Goal: Task Accomplishment & Management: Complete application form

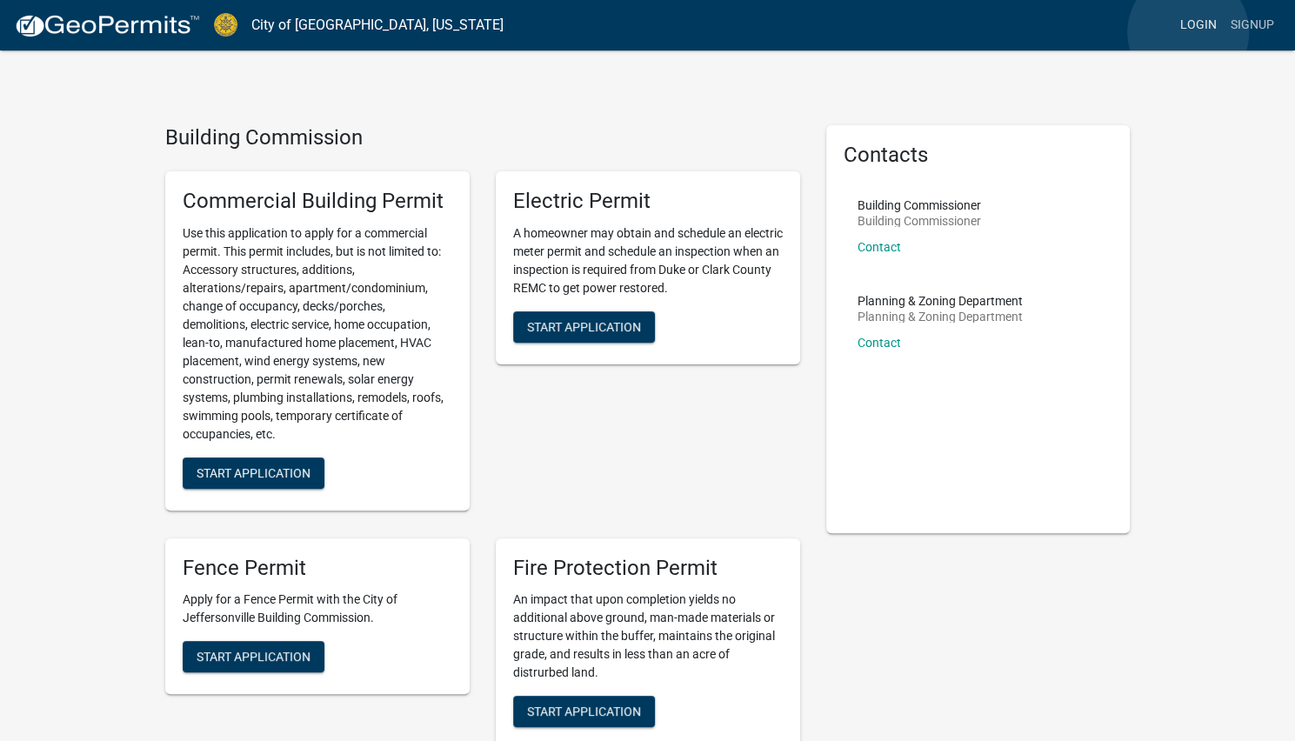
click at [1188, 32] on link "Login" at bounding box center [1199, 25] width 50 height 33
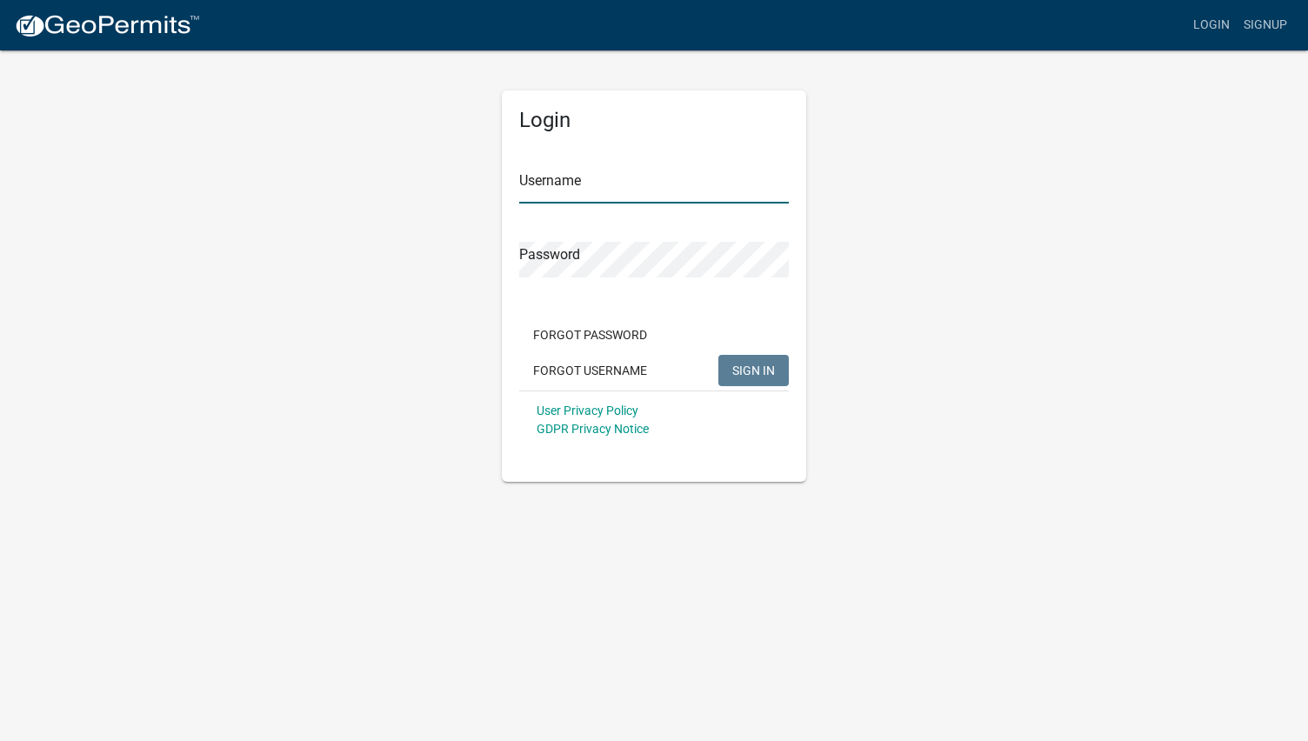
type input "[PERSON_NAME]"
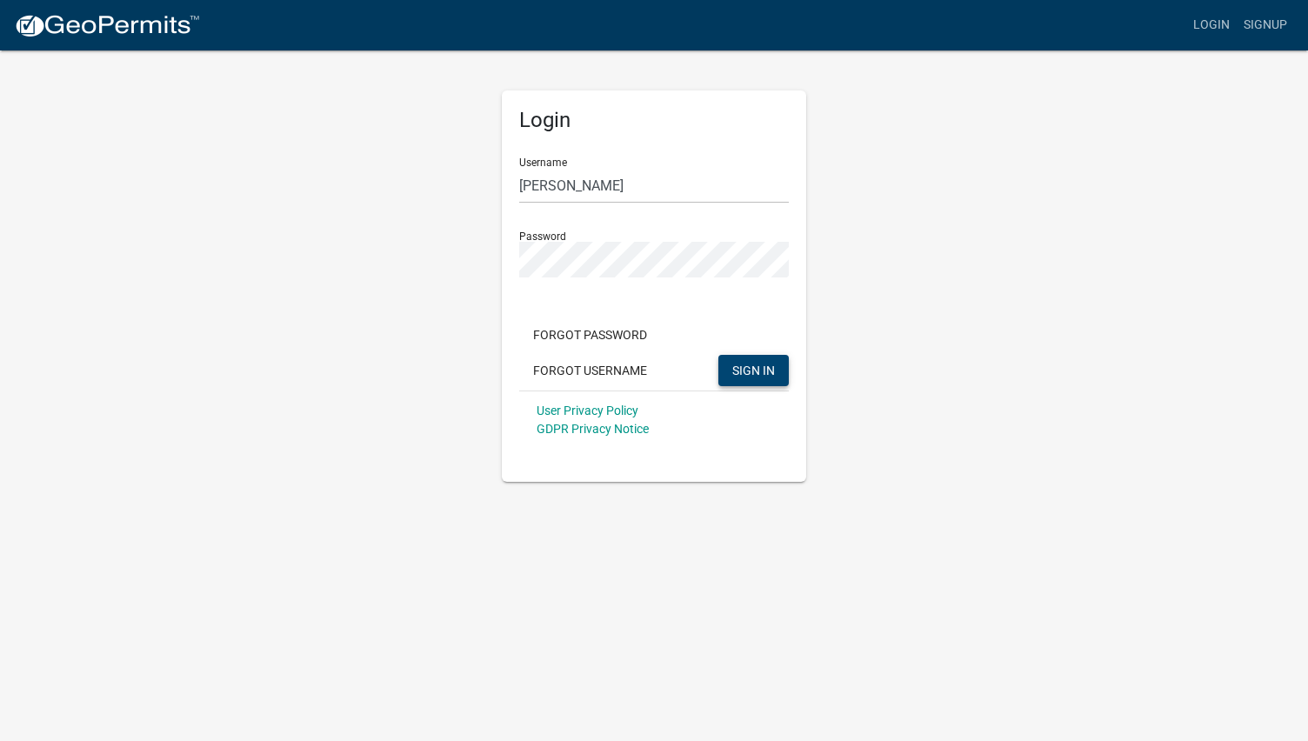
click at [743, 366] on span "SIGN IN" at bounding box center [753, 370] width 43 height 14
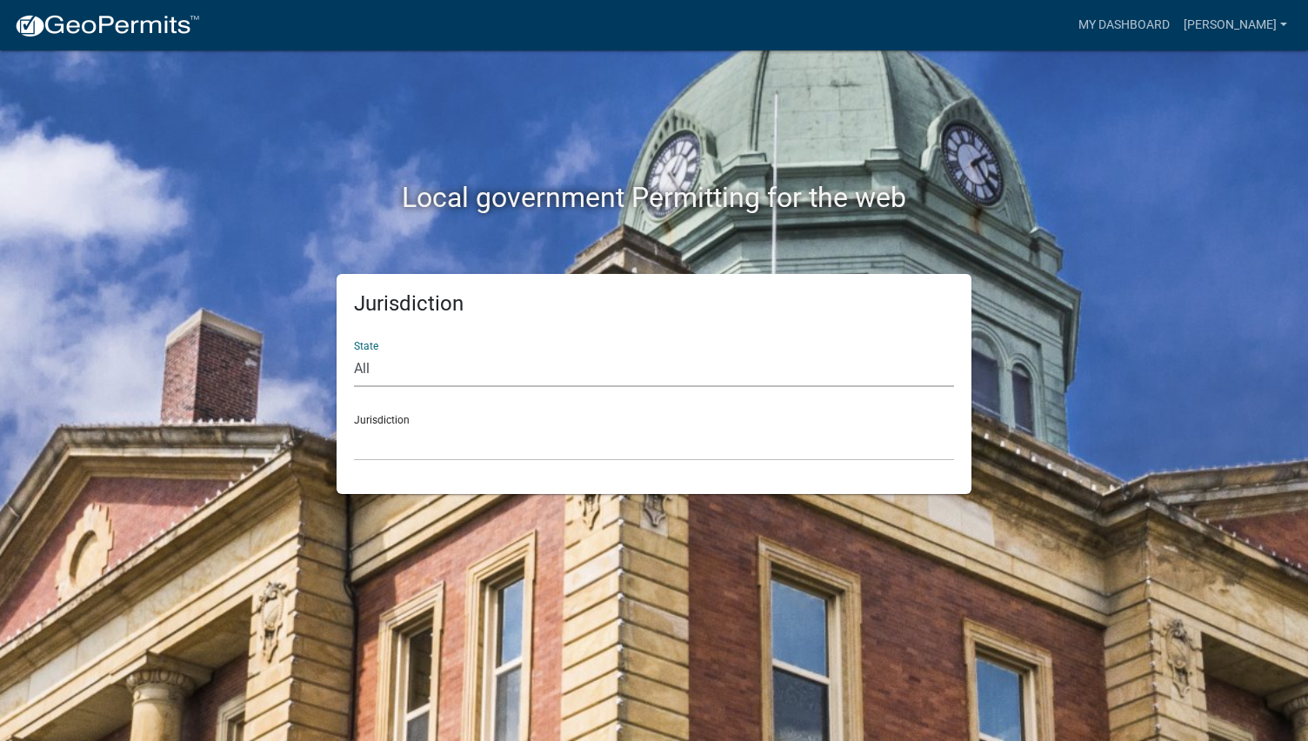
click at [358, 364] on select "All [US_STATE] [US_STATE] [US_STATE] [US_STATE] [US_STATE] [US_STATE] [US_STATE…" at bounding box center [654, 369] width 600 height 36
select select "[US_STATE]"
click at [354, 351] on select "All [US_STATE] [US_STATE] [US_STATE] [US_STATE] [US_STATE] [US_STATE] [US_STATE…" at bounding box center [654, 369] width 600 height 36
click at [385, 443] on select "City of [GEOGRAPHIC_DATA], [US_STATE] City of [GEOGRAPHIC_DATA], [US_STATE] Cit…" at bounding box center [654, 443] width 600 height 36
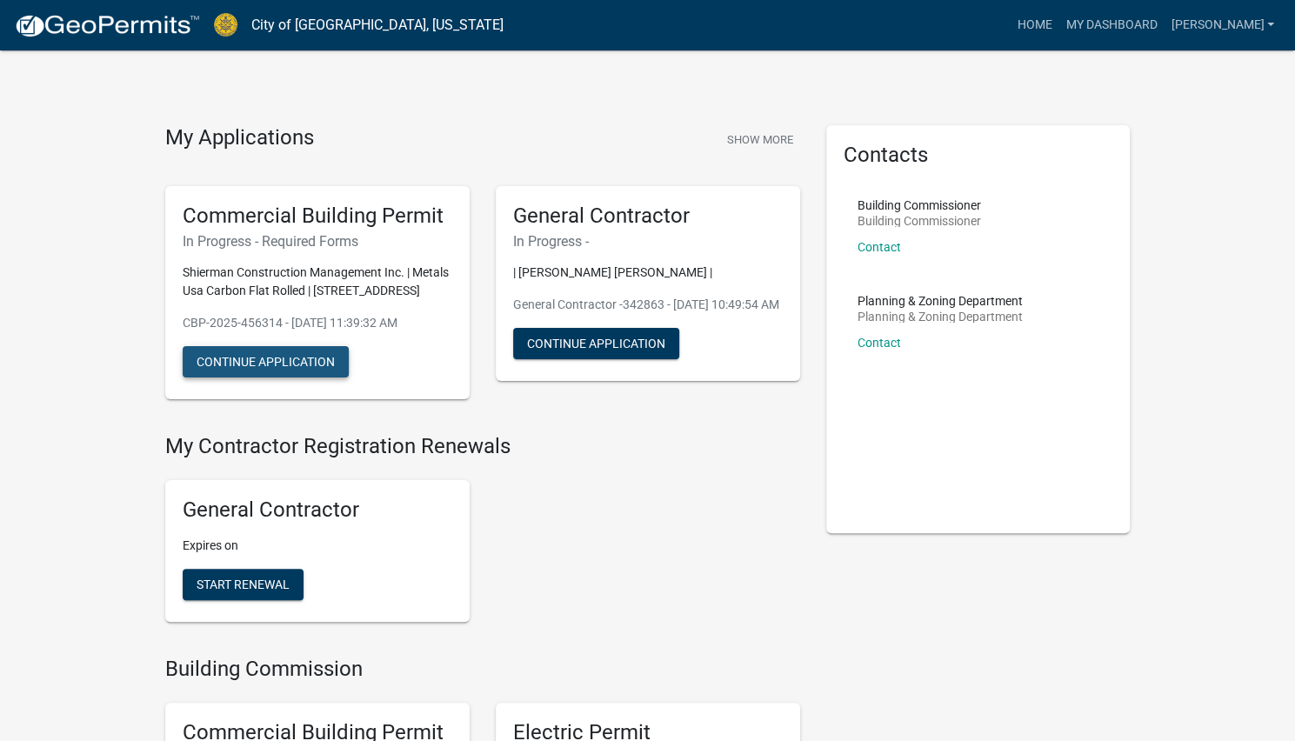
click at [272, 358] on button "Continue Application" at bounding box center [266, 361] width 166 height 31
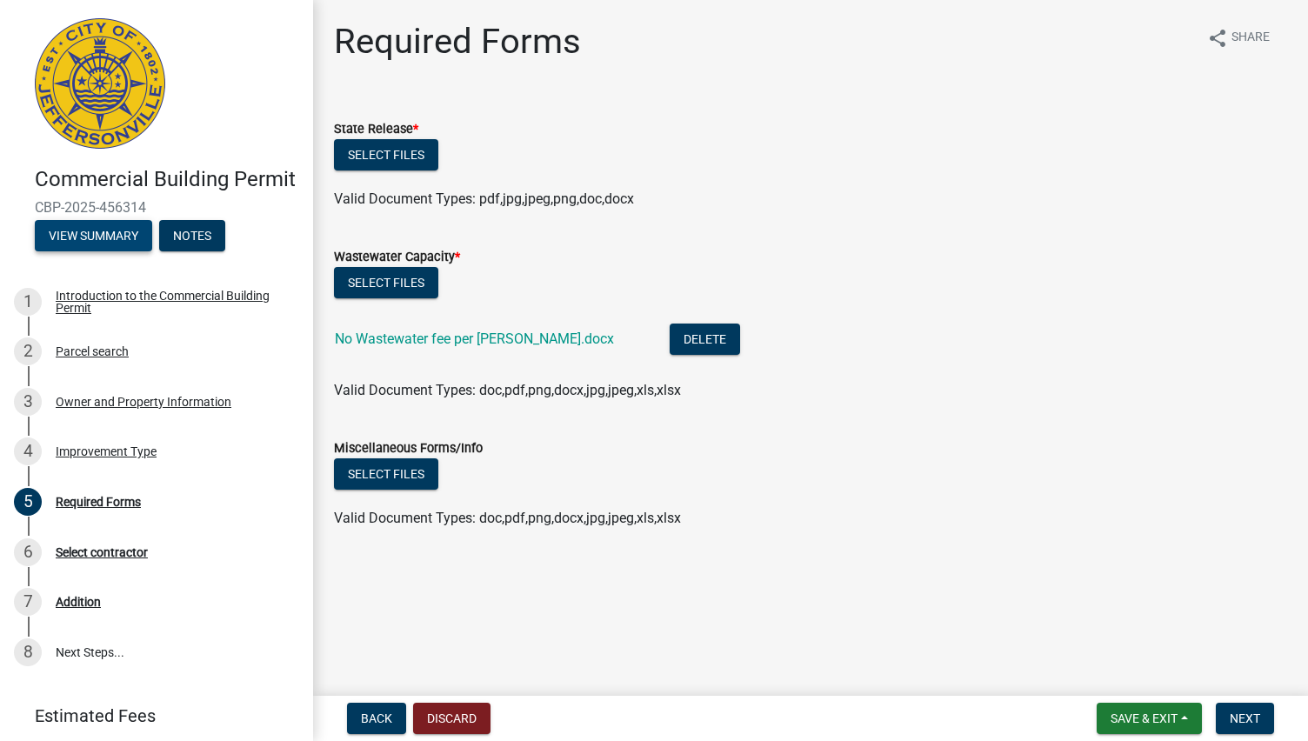
click at [94, 251] on button "View Summary" at bounding box center [93, 235] width 117 height 31
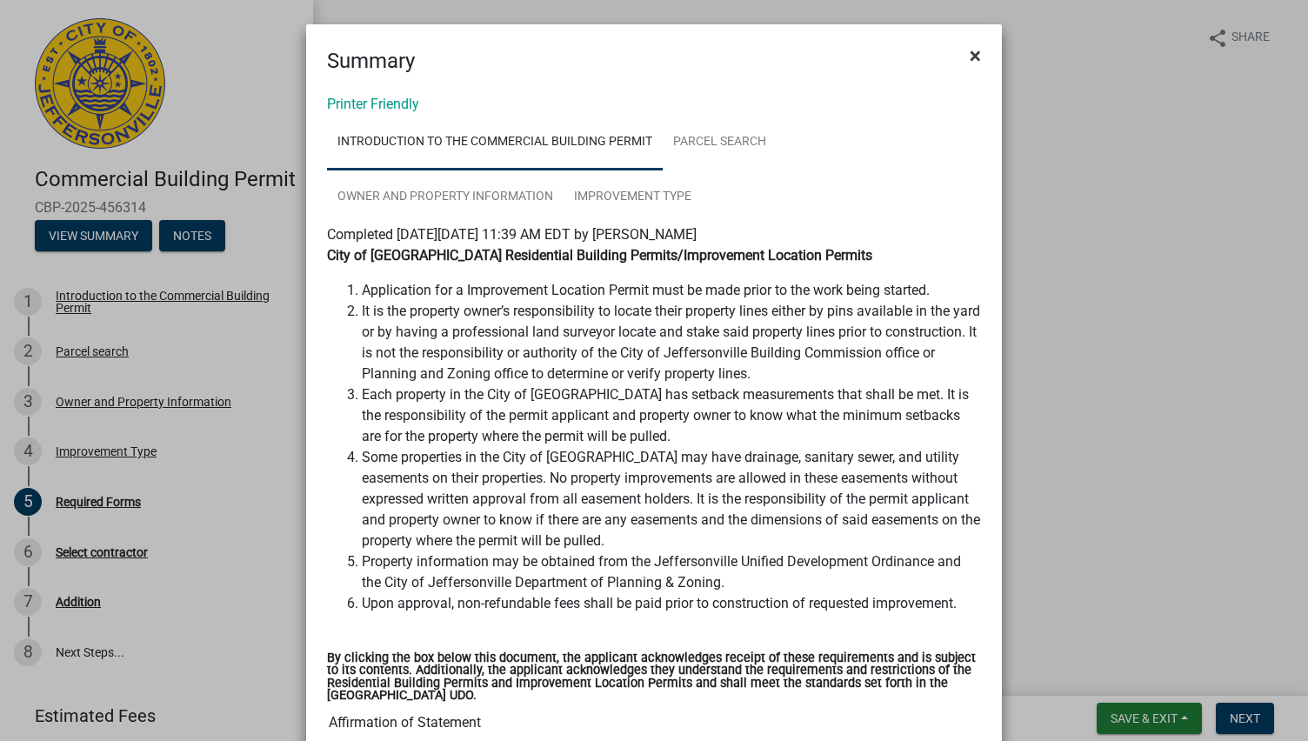
click at [970, 48] on span "×" at bounding box center [975, 55] width 11 height 24
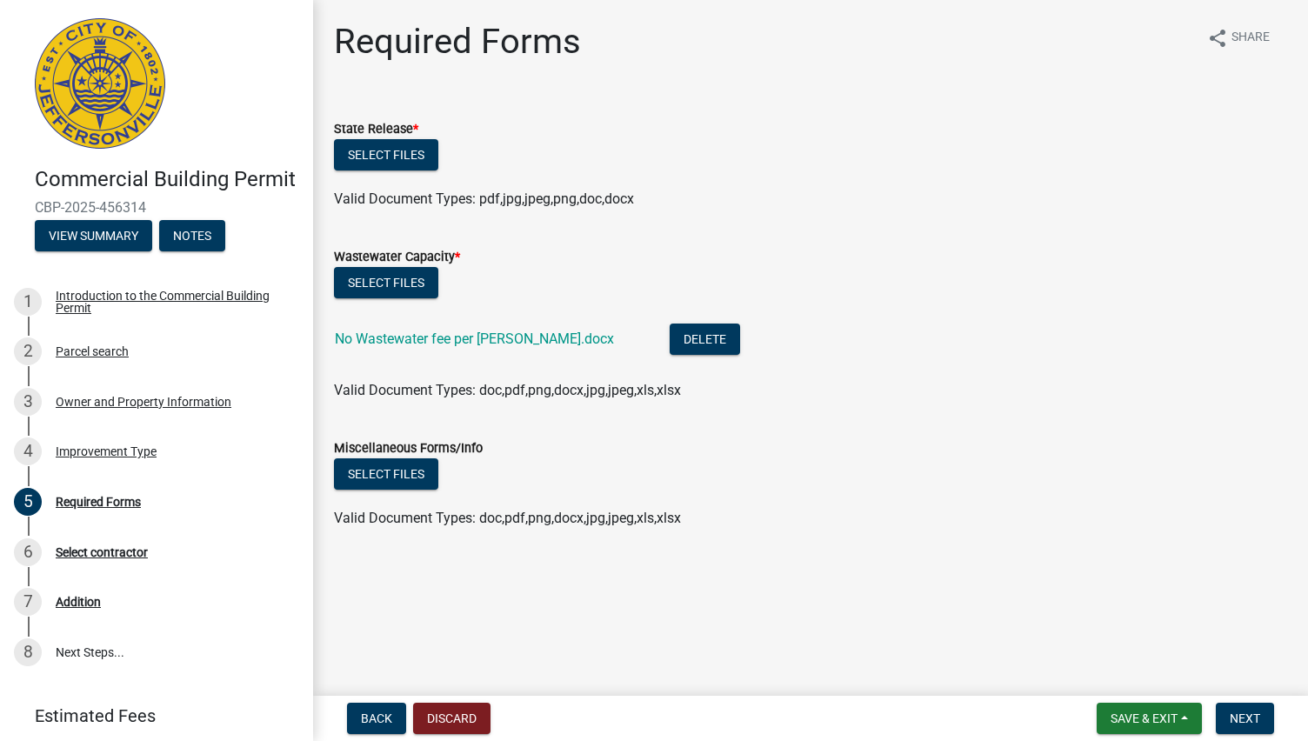
click at [505, 388] on span "Valid Document Types: doc,pdf,png,docx,jpg,jpeg,xls,xlsx" at bounding box center [507, 390] width 347 height 17
click at [1235, 719] on span "Next" at bounding box center [1245, 719] width 30 height 14
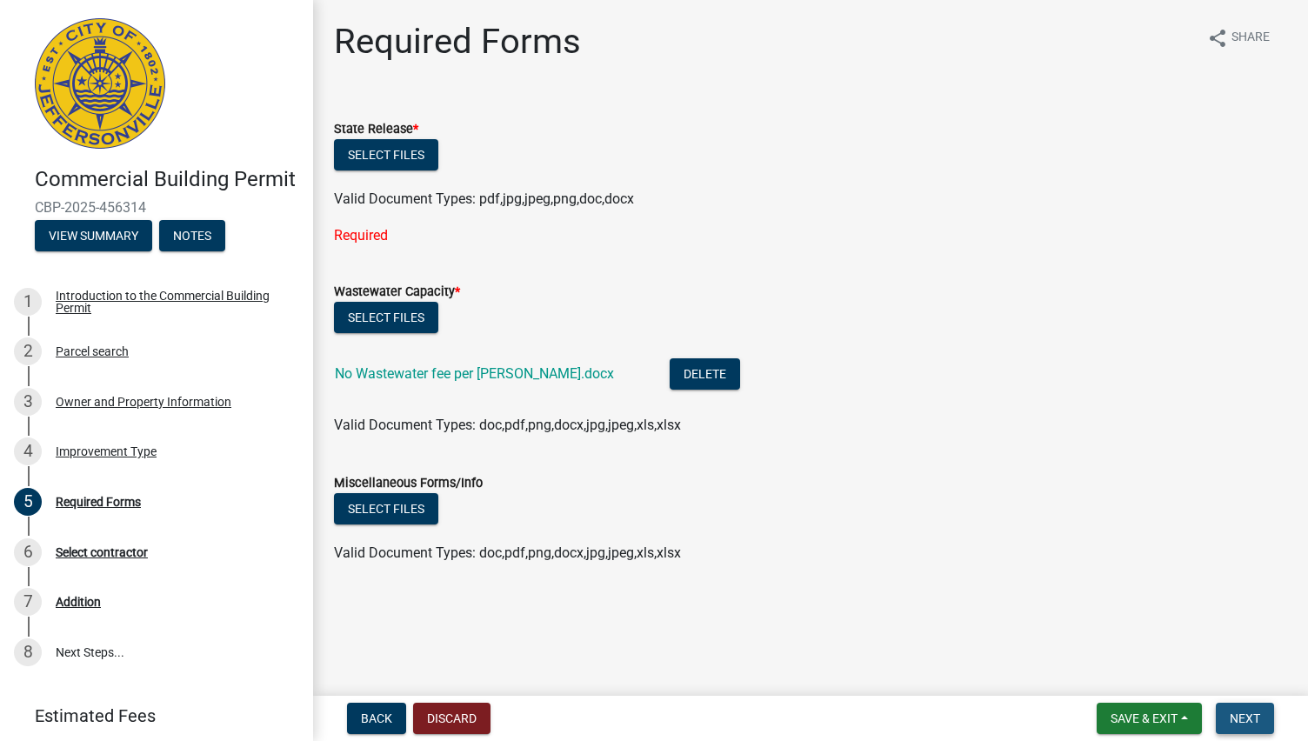
click at [1235, 719] on span "Next" at bounding box center [1245, 719] width 30 height 14
